Goal: Communication & Community: Answer question/provide support

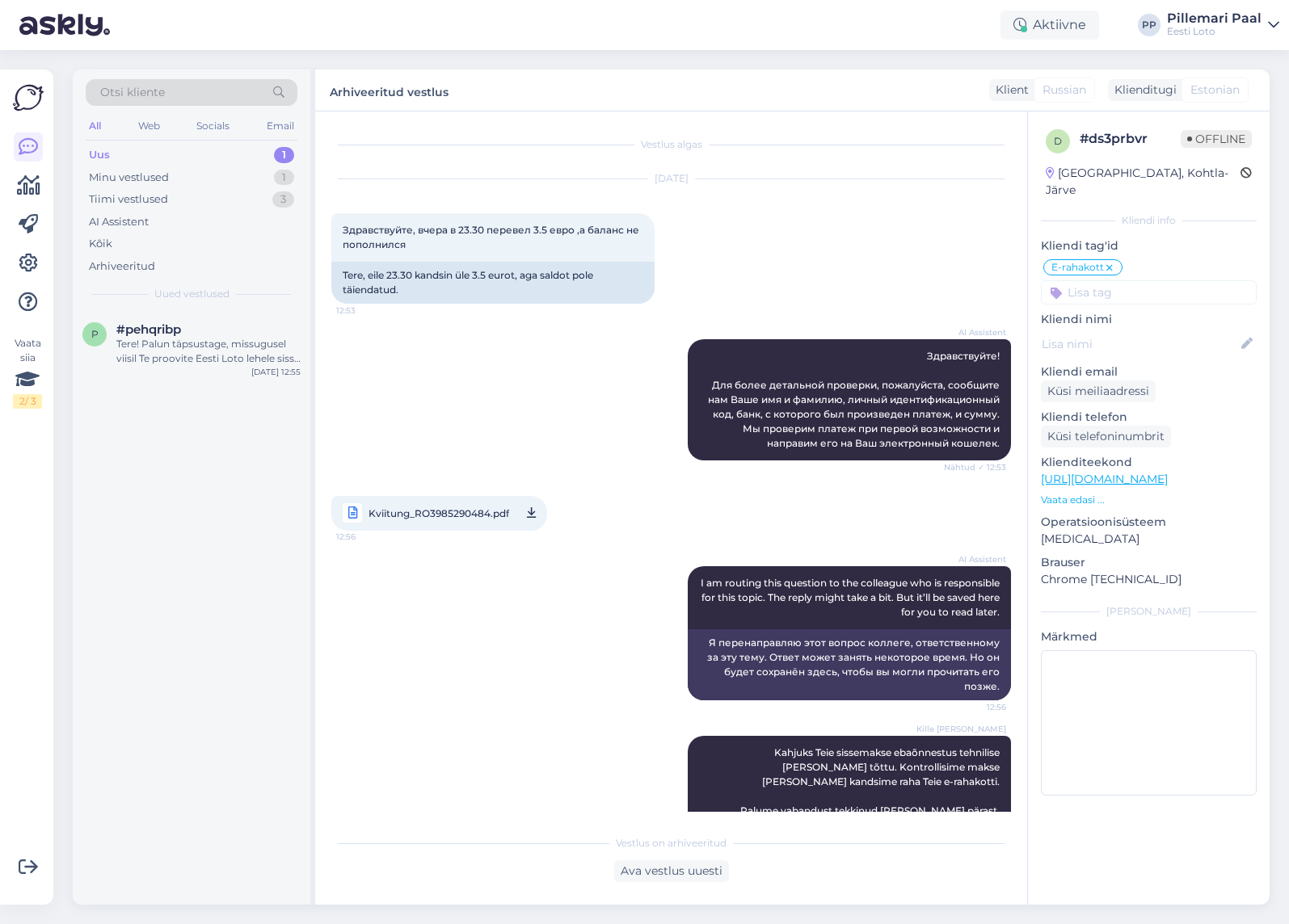
scroll to position [105, 0]
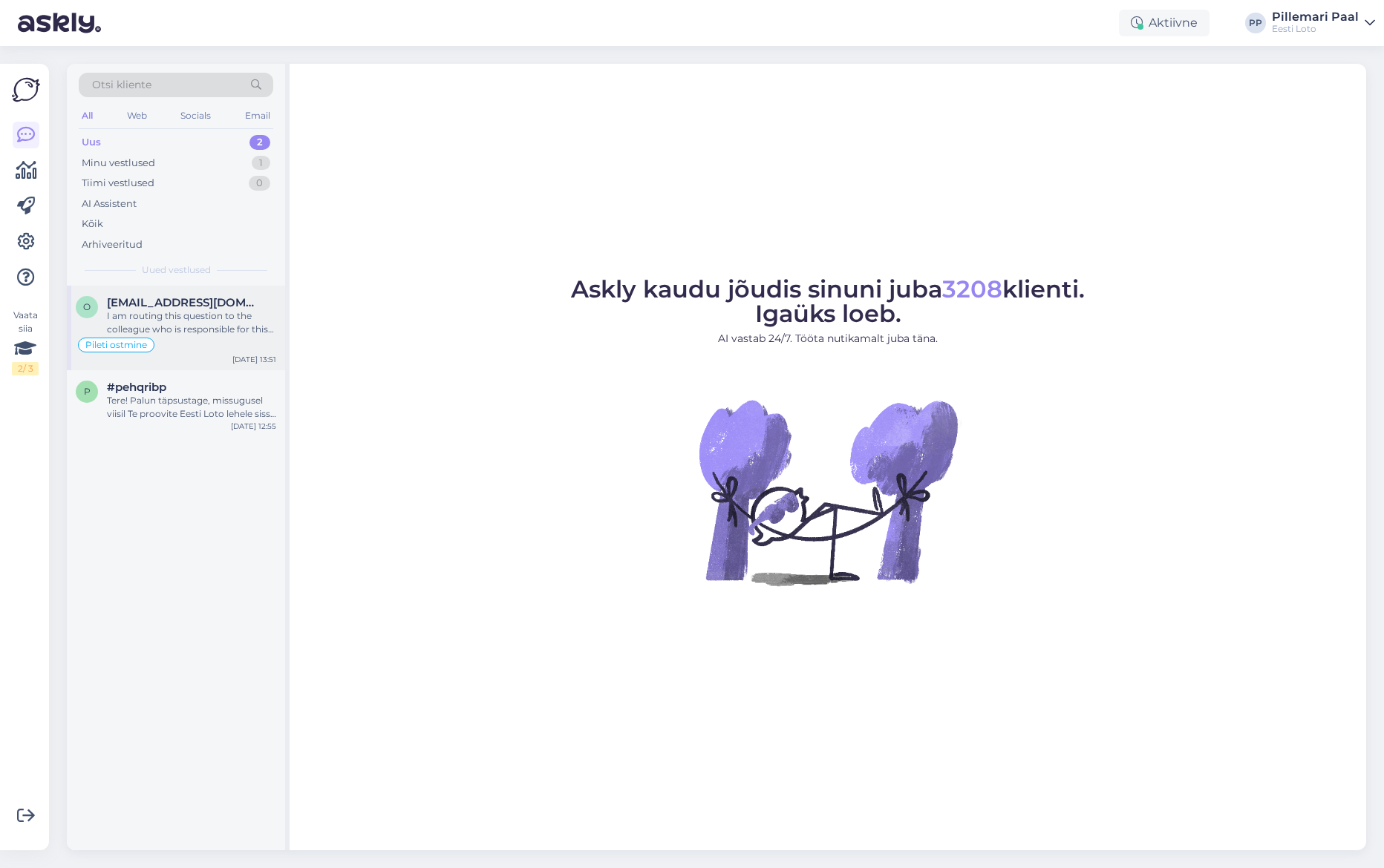
click at [181, 324] on div "I am routing this question to the colleague who is responsible for this topic. …" at bounding box center [191, 322] width 169 height 27
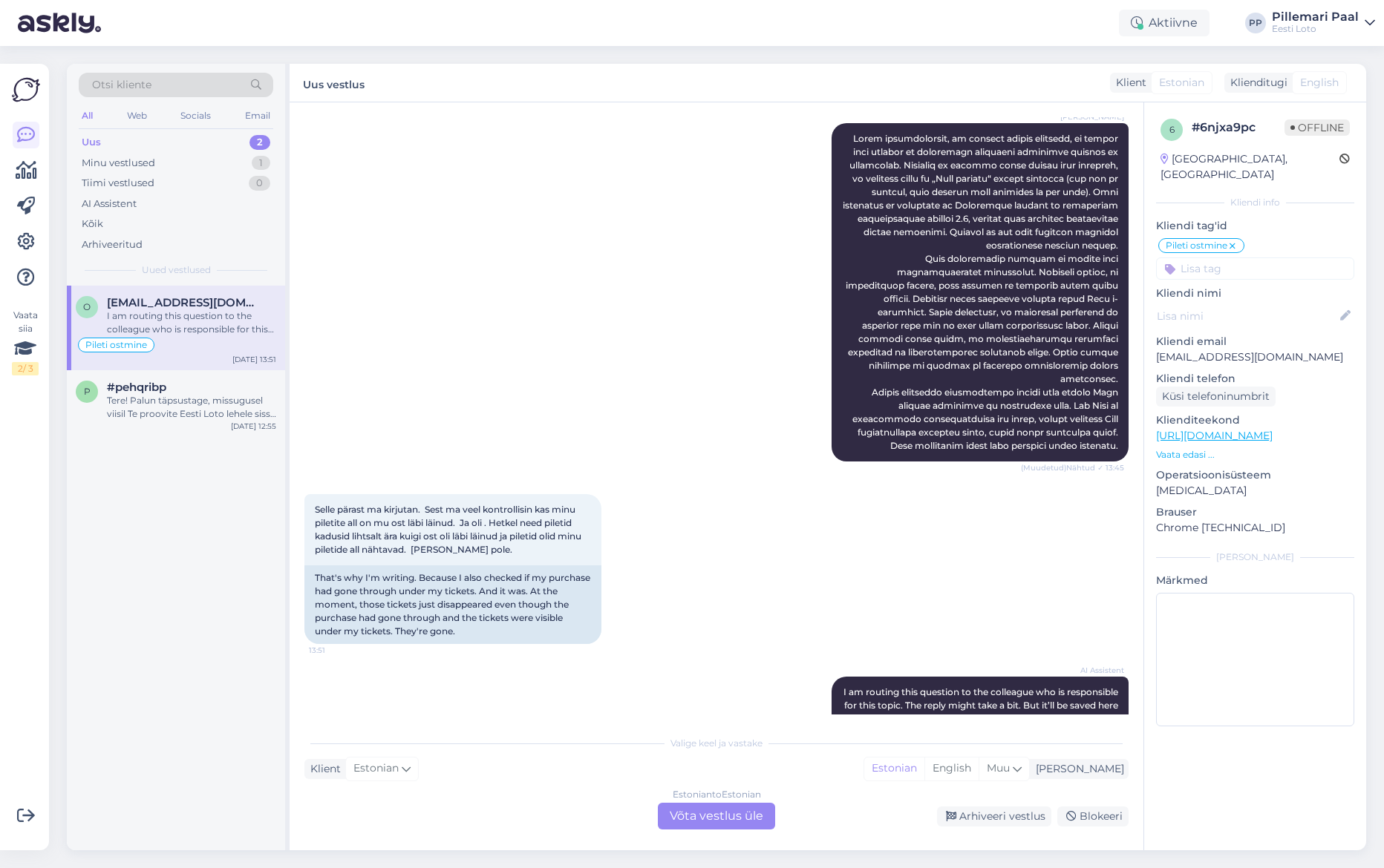
scroll to position [646, 0]
